Goal: Find specific page/section: Find specific page/section

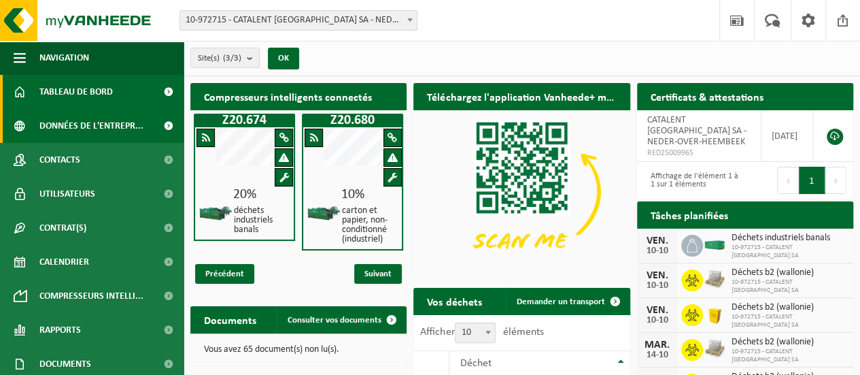
click at [77, 133] on span "Données de l'entrepr..." at bounding box center [91, 126] width 104 height 34
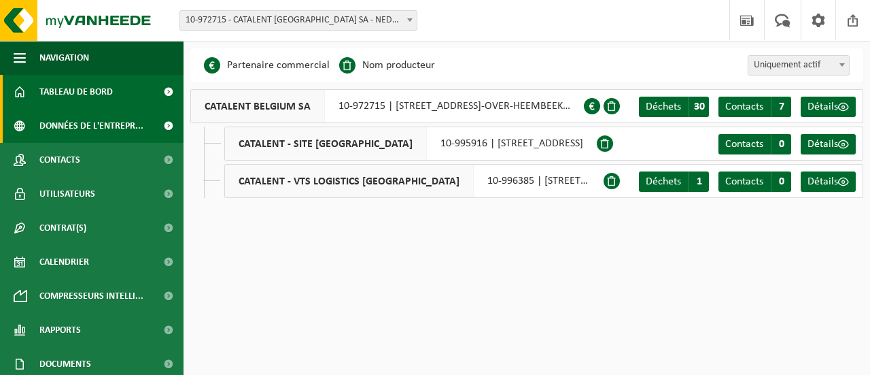
click at [72, 92] on span "Tableau de bord" at bounding box center [75, 92] width 73 height 34
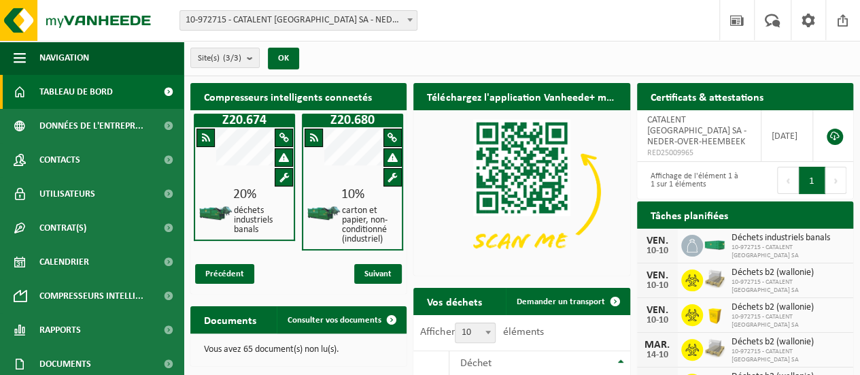
click at [393, 156] on span at bounding box center [393, 157] width 10 height 10
click at [377, 285] on div "Précédent Suivant" at bounding box center [298, 274] width 216 height 40
click at [377, 269] on span "Suivant" at bounding box center [378, 274] width 48 height 20
click at [222, 273] on span "Précédent" at bounding box center [224, 274] width 59 height 20
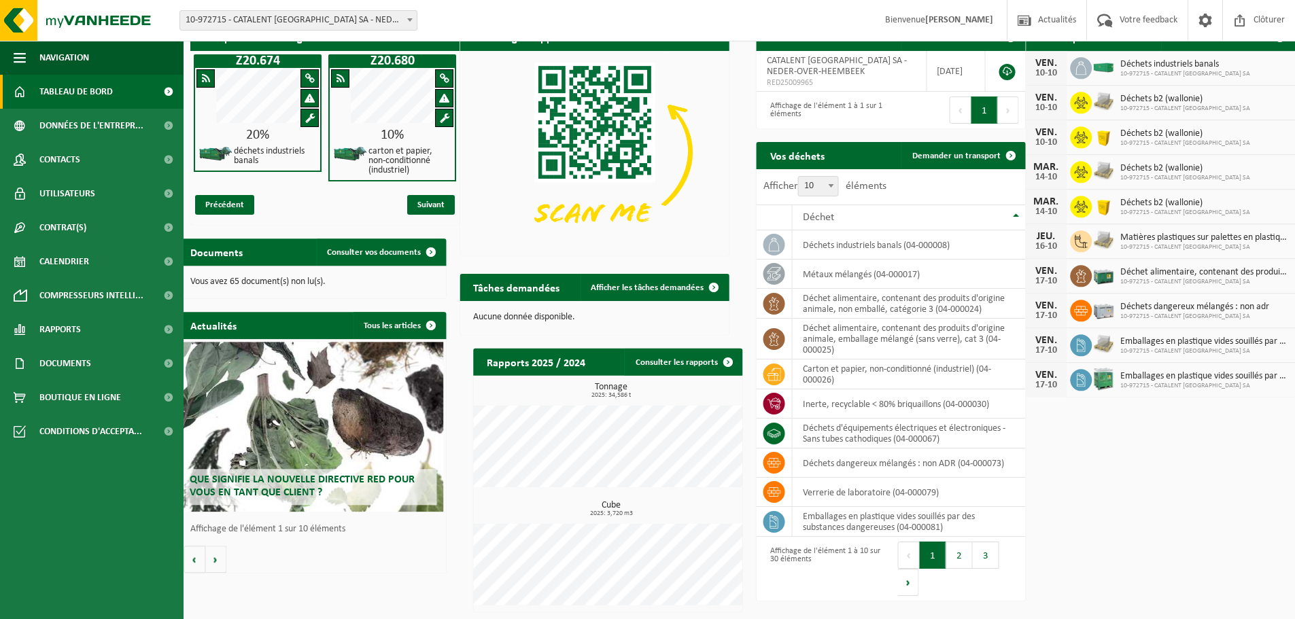
scroll to position [58, 0]
